Goal: Task Accomplishment & Management: Manage account settings

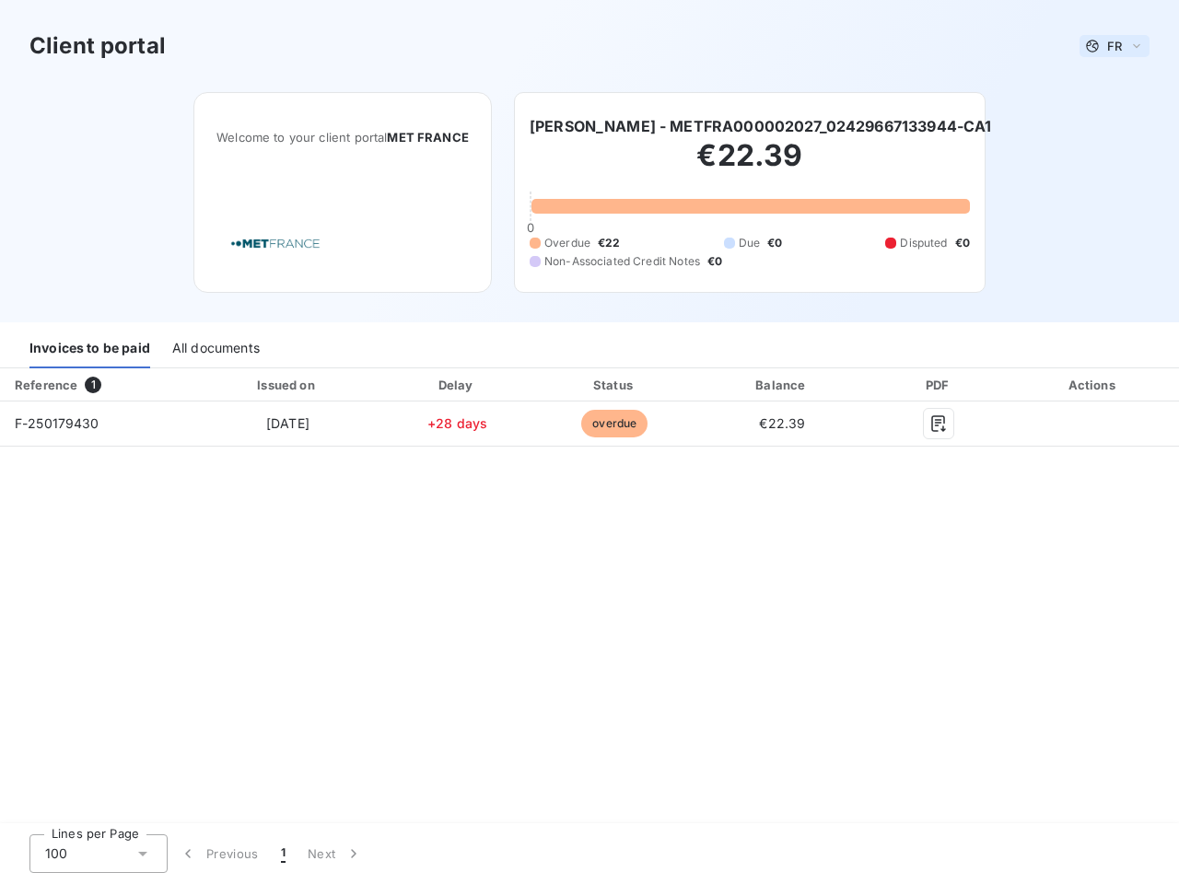
click at [1114, 46] on span "FR" at bounding box center [1114, 46] width 15 height 15
click at [760, 126] on h6 "[PERSON_NAME] - METFRA000002027_02429667133944-CA1" at bounding box center [760, 126] width 462 height 22
click at [89, 349] on div "Invoices to be paid" at bounding box center [89, 349] width 121 height 39
click at [215, 349] on div "All documents" at bounding box center [215, 349] width 87 height 39
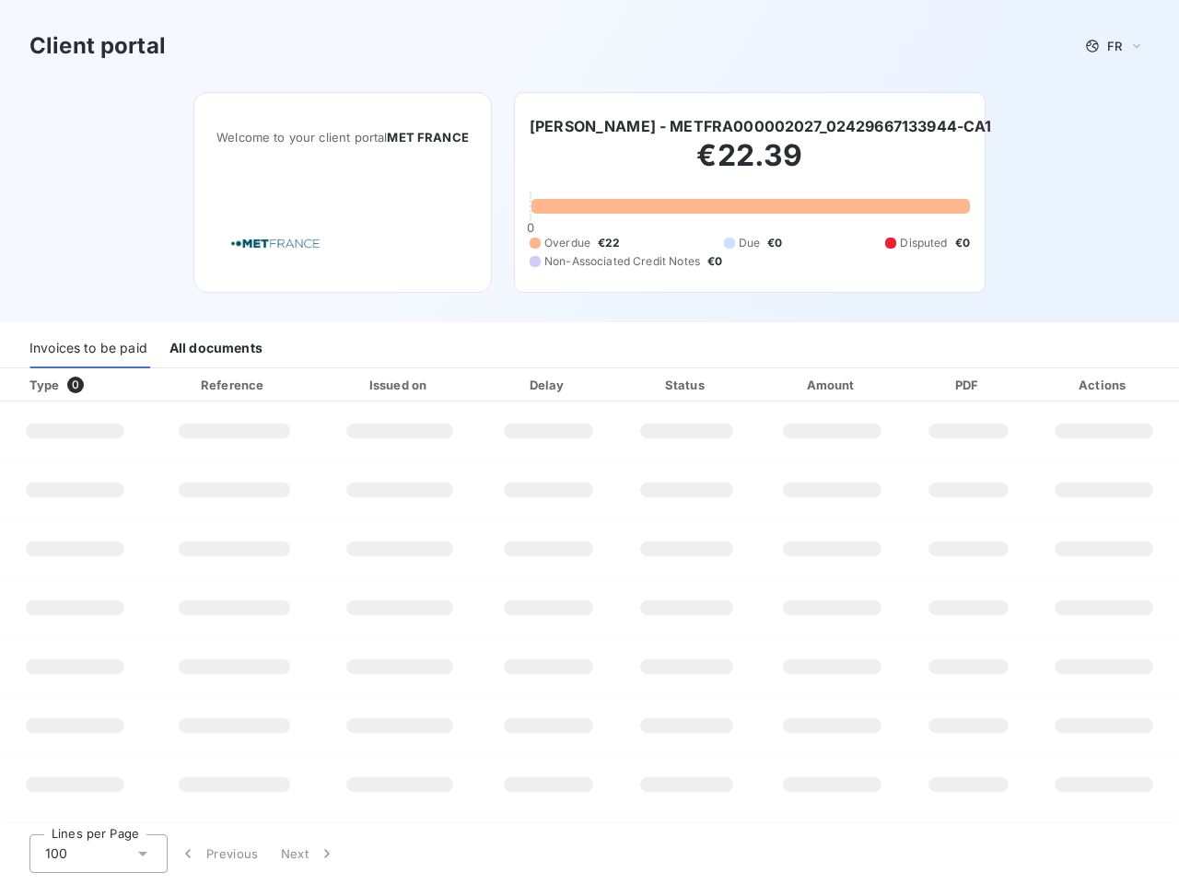
click at [97, 385] on div "Type 0" at bounding box center [81, 385] width 127 height 18
click at [286, 385] on div at bounding box center [291, 385] width 18 height 18
